Goal: Task Accomplishment & Management: Manage account settings

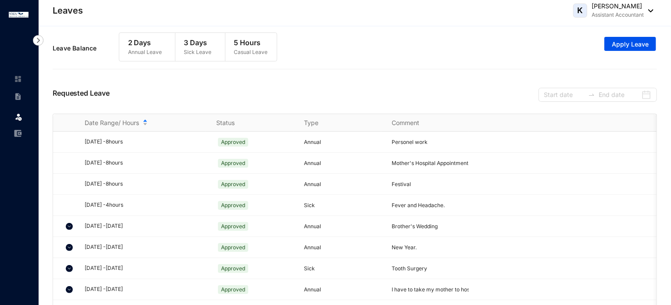
click at [652, 7] on div "[PERSON_NAME] Assistant Accountant" at bounding box center [613, 11] width 80 height 18
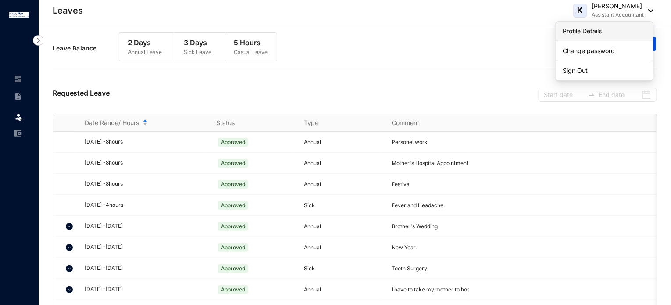
click at [600, 32] on link "Profile Details" at bounding box center [603, 31] width 83 height 9
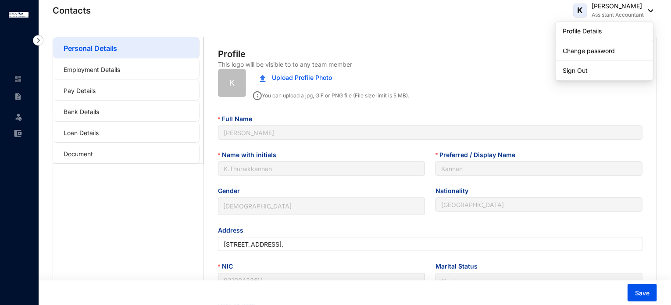
type input "[DATE]"
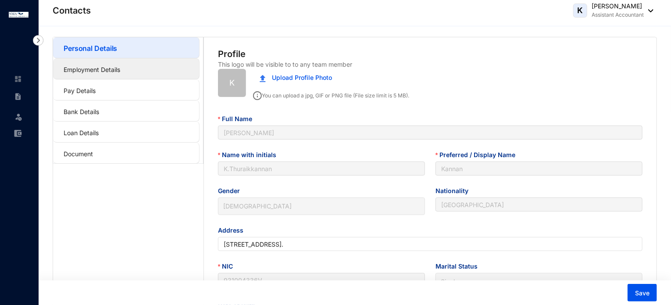
click at [87, 67] on link "Employment Details" at bounding box center [92, 69] width 57 height 7
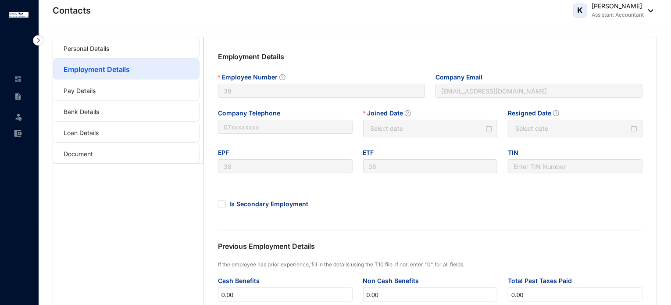
type input "[DATE]"
type input "Invalid Date"
click at [83, 87] on link "Pay Details" at bounding box center [80, 90] width 32 height 7
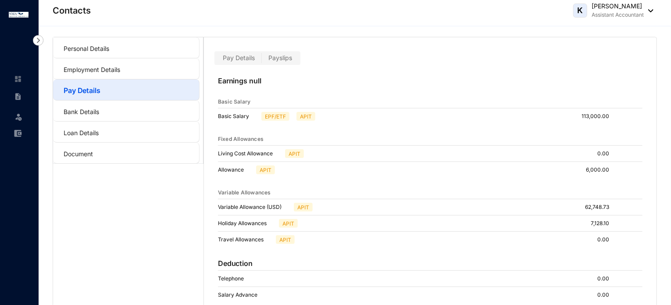
click at [244, 60] on span "Pay Details" at bounding box center [239, 57] width 32 height 7
click at [216, 60] on input "Pay Details" at bounding box center [216, 60] width 0 height 0
click at [287, 60] on span "Payslips" at bounding box center [280, 57] width 24 height 7
click at [262, 60] on input "Payslips" at bounding box center [262, 60] width 0 height 0
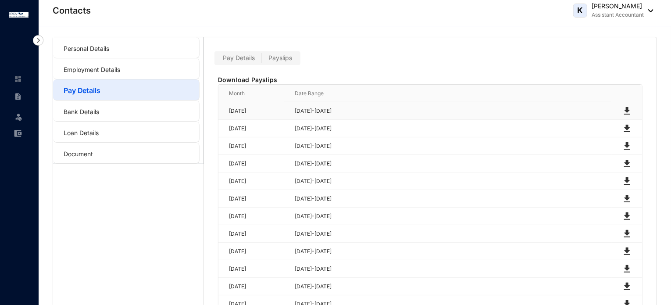
click at [628, 108] on img at bounding box center [626, 111] width 11 height 11
